Goal: Task Accomplishment & Management: Manage account settings

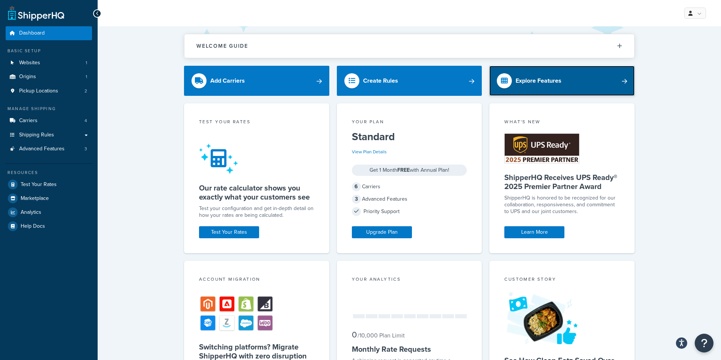
click at [520, 78] on div "Explore Features" at bounding box center [538, 80] width 46 height 11
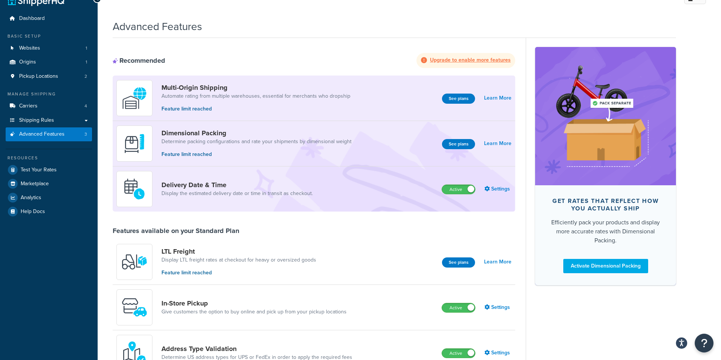
scroll to position [14, 0]
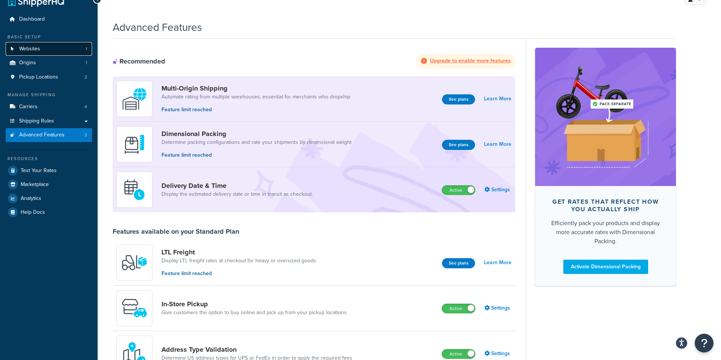
click at [36, 50] on span "Websites" at bounding box center [29, 49] width 21 height 6
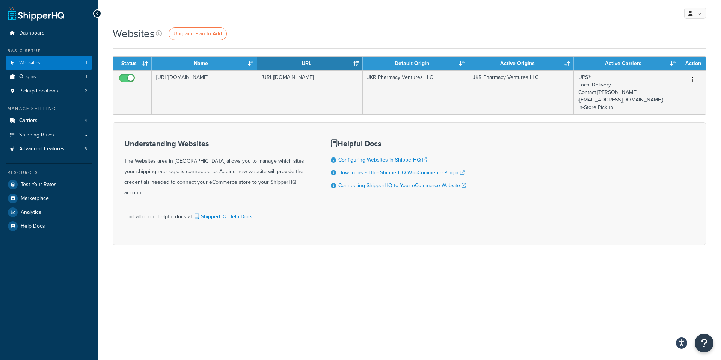
click at [214, 134] on div "Understanding Websites The Websites area in ShipperHQ allows you to manage whic…" at bounding box center [218, 183] width 188 height 99
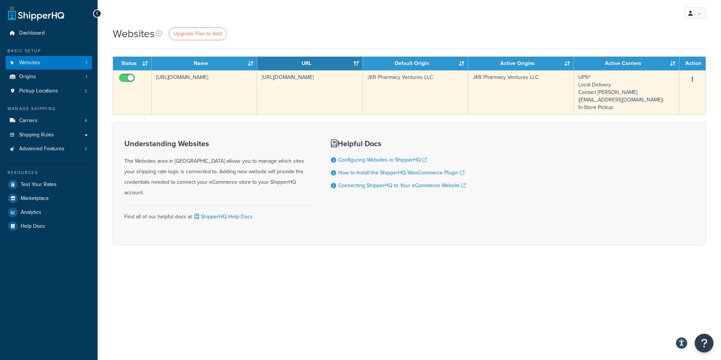
click at [693, 80] on button "button" at bounding box center [692, 80] width 11 height 12
click at [656, 95] on link "Edit" at bounding box center [661, 94] width 59 height 15
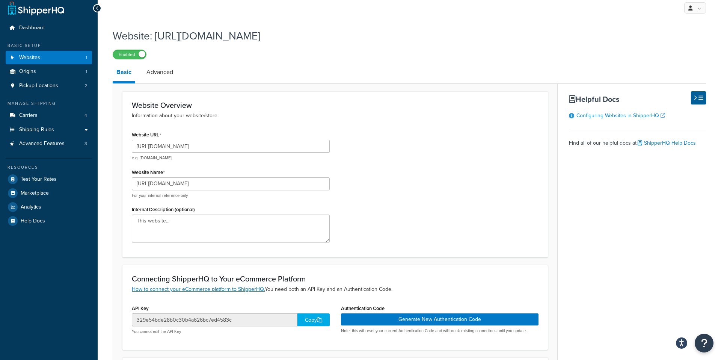
scroll to position [5, 0]
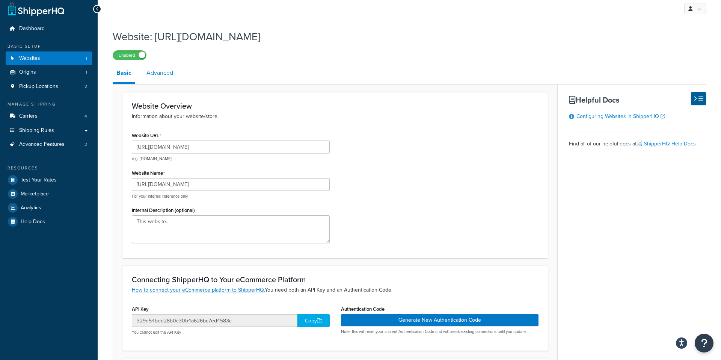
click at [163, 77] on link "Advanced" at bounding box center [160, 73] width 34 height 18
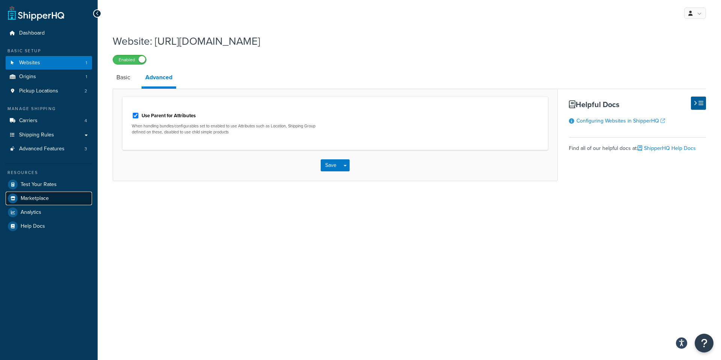
click at [37, 197] on span "Marketplace" at bounding box center [35, 198] width 28 height 6
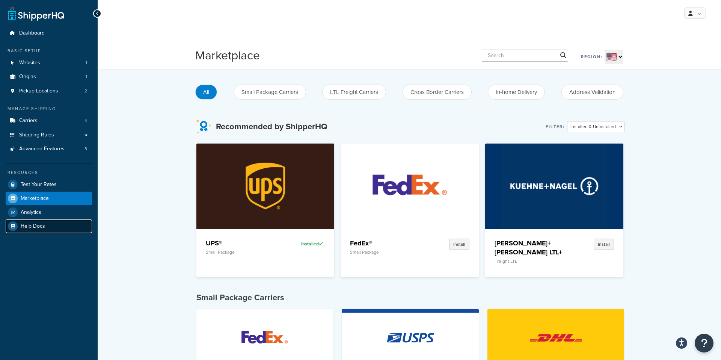
click at [29, 226] on span "Help Docs" at bounding box center [33, 226] width 24 height 6
